Goal: Find specific page/section: Find specific page/section

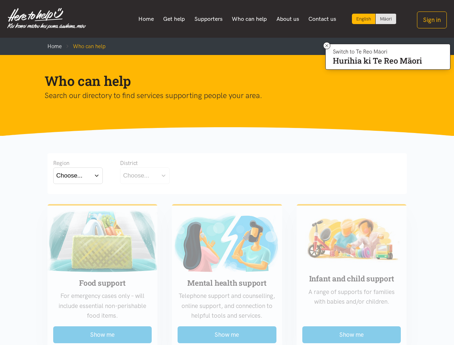
click at [227, 172] on div "Region Choose... Bay of [GEOGRAPHIC_DATA] [GEOGRAPHIC_DATA] District Choose..." at bounding box center [227, 172] width 348 height 27
click at [288, 19] on link "About us" at bounding box center [288, 18] width 32 height 15
click at [322, 19] on link "Contact us" at bounding box center [322, 18] width 37 height 15
click at [431, 20] on button "Sign in" at bounding box center [432, 19] width 30 height 17
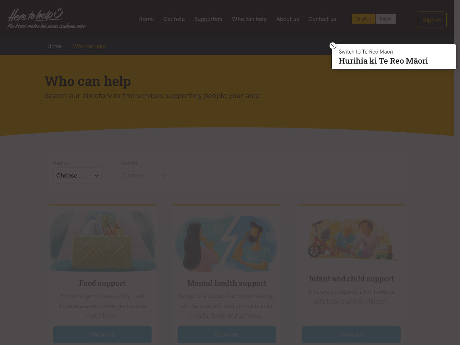
click at [0, 0] on div "Sign in Select which multi-factor authentication method you would like to use A…" at bounding box center [0, 0] width 0 height 0
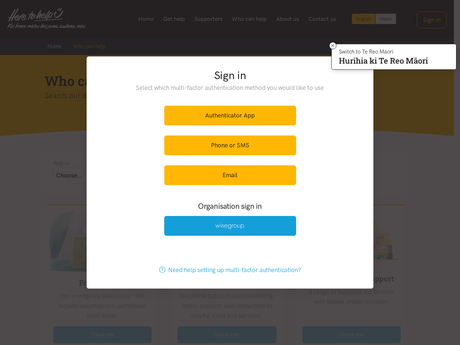
click at [145, 175] on div "Sign in Select which multi-factor authentication method you would like to use A…" at bounding box center [230, 153] width 287 height 195
click at [102, 241] on div "Sign in Select which multi-factor authentication method you would like to use A…" at bounding box center [230, 153] width 287 height 195
click at [102, 299] on div "Sign in Select which multi-factor authentication method you would like to use A…" at bounding box center [230, 172] width 460 height 345
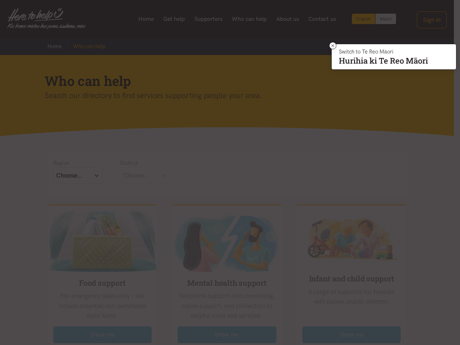
click at [102, 334] on div at bounding box center [230, 172] width 460 height 345
